Goal: Task Accomplishment & Management: Manage account settings

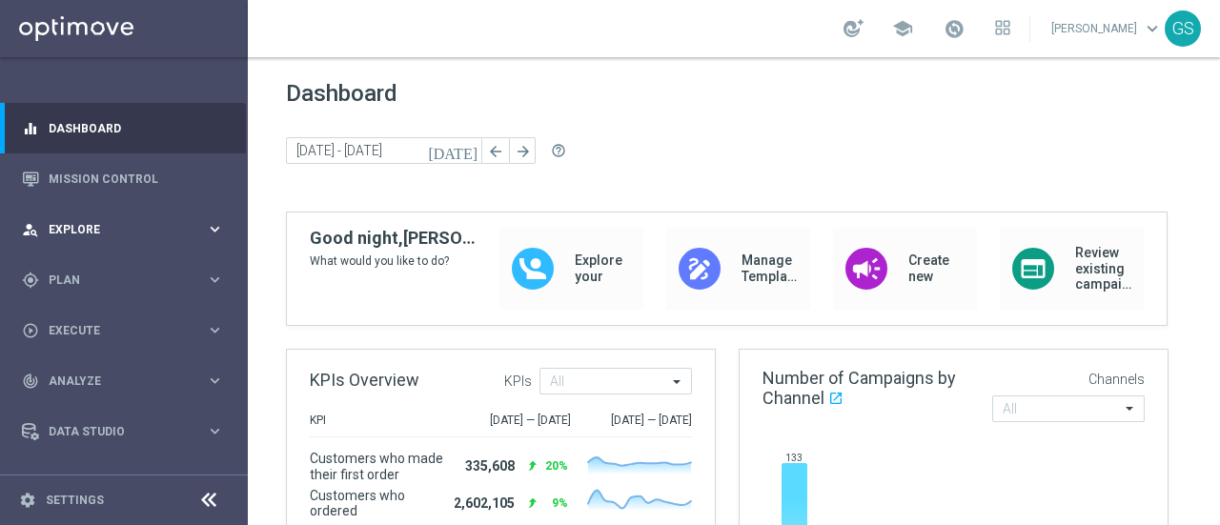
click at [131, 221] on div "person_search Explore" at bounding box center [114, 229] width 184 height 17
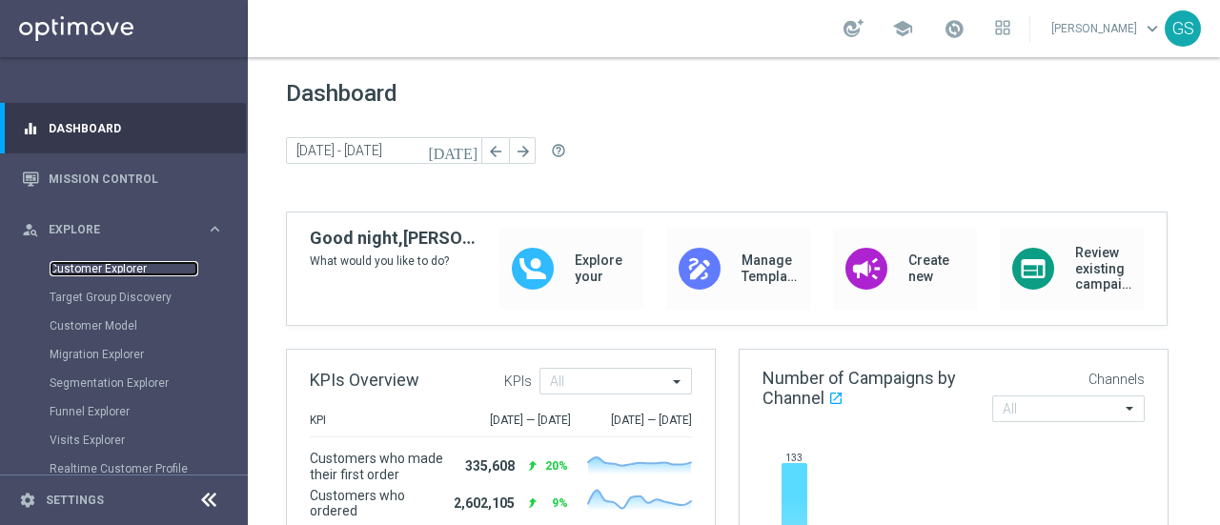
click at [108, 272] on link "Customer Explorer" at bounding box center [124, 268] width 149 height 15
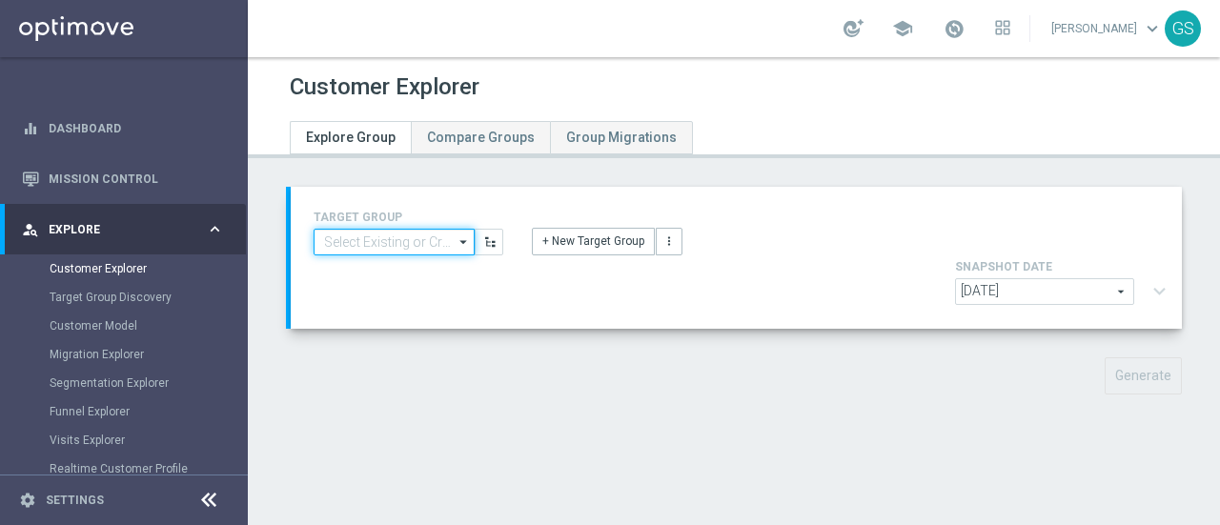
click at [417, 247] on input at bounding box center [393, 242] width 161 height 27
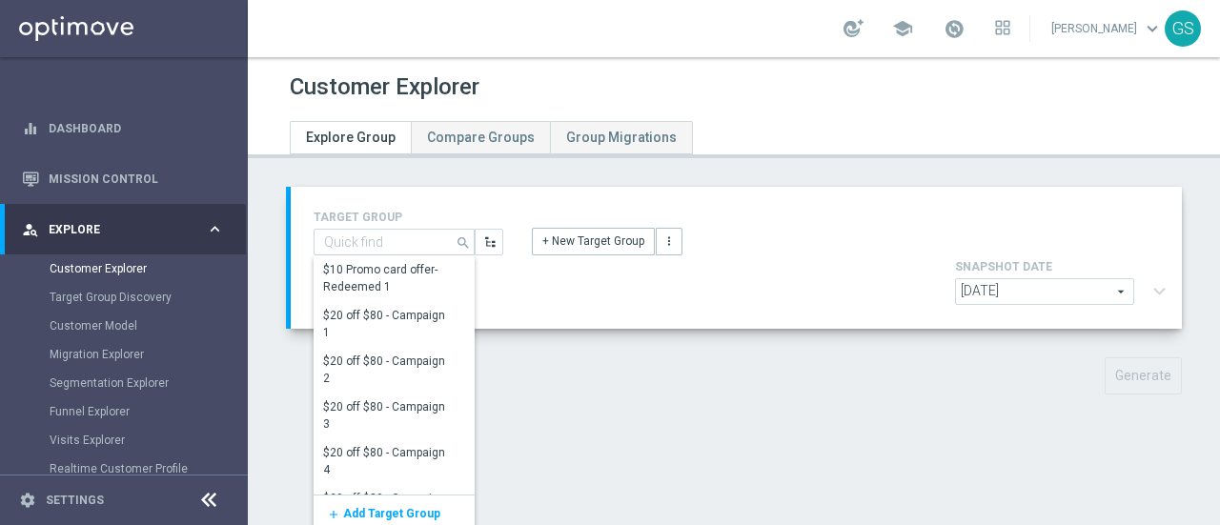
click at [828, 171] on div "Customer Explorer Explore Group Compare Groups Group Migrations TARGET GROUP se…" at bounding box center [734, 291] width 972 height 468
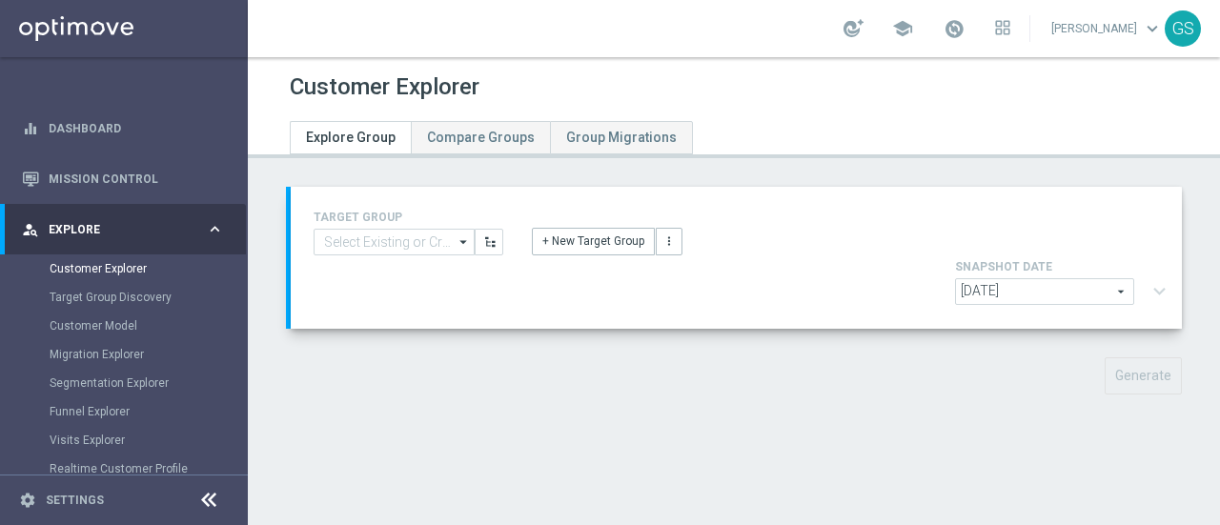
click at [972, 279] on span "[DATE]" at bounding box center [1044, 291] width 177 height 25
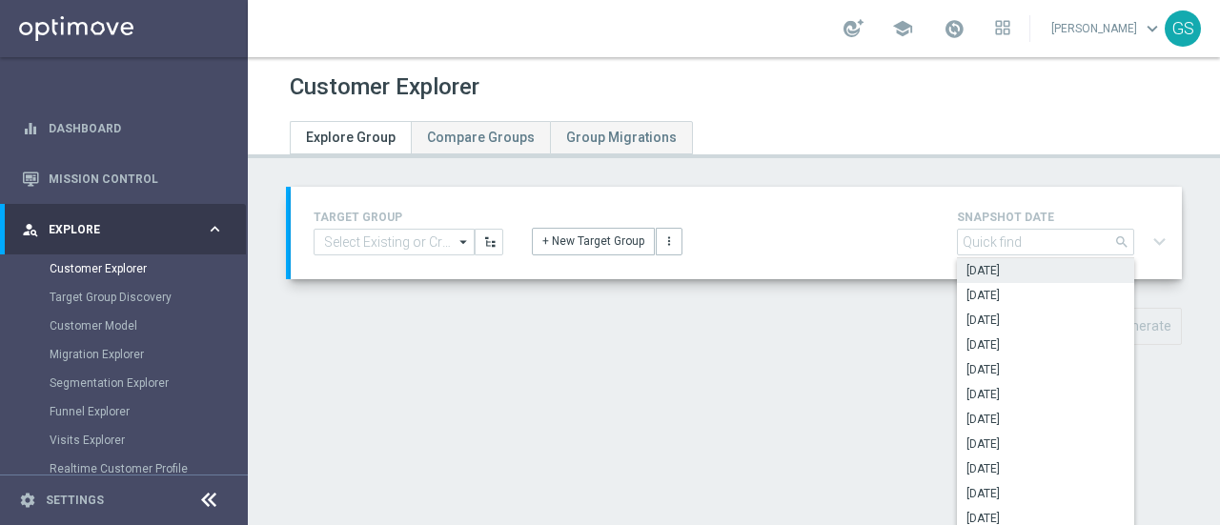
click at [827, 211] on div "+ New Target Group more_vert" at bounding box center [735, 231] width 437 height 50
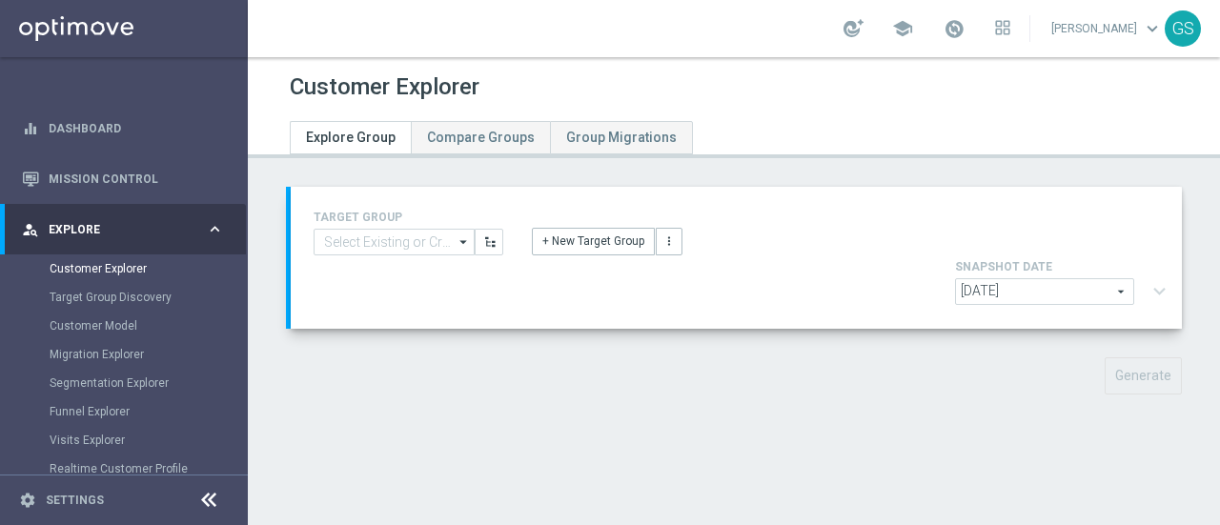
click at [1107, 36] on link "[PERSON_NAME] keyboard_arrow_down" at bounding box center [1106, 28] width 115 height 29
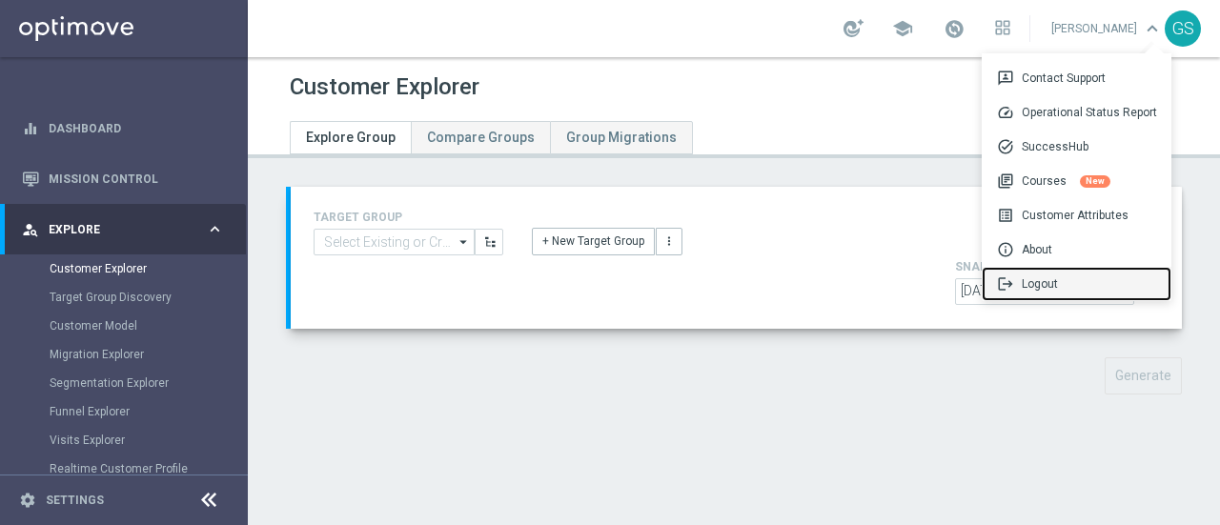
click at [1032, 283] on div "logout Logout" at bounding box center [1076, 284] width 190 height 34
